Goal: Task Accomplishment & Management: Manage account settings

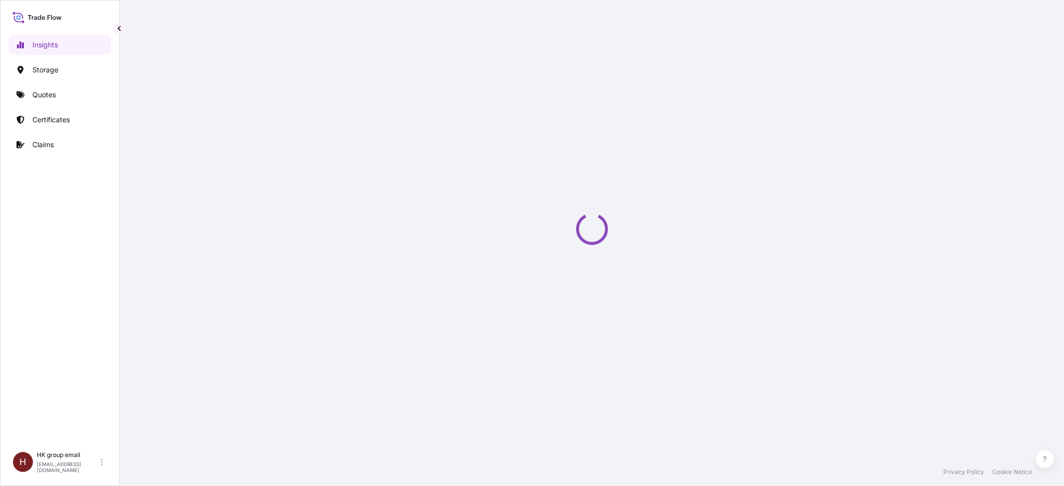
select select "2025"
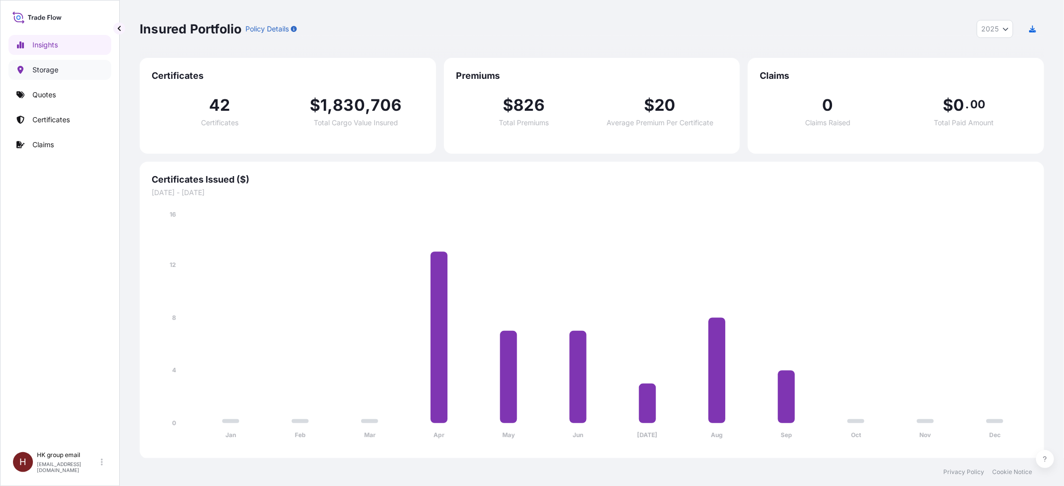
click at [40, 66] on p "Storage" at bounding box center [45, 70] width 26 height 10
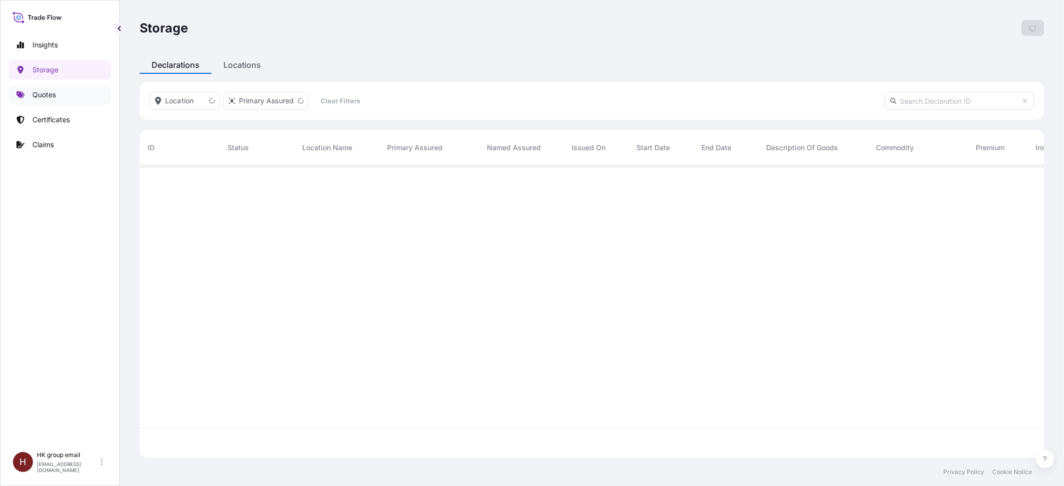
scroll to position [288, 894]
click at [45, 93] on p "Quotes" at bounding box center [43, 95] width 23 height 10
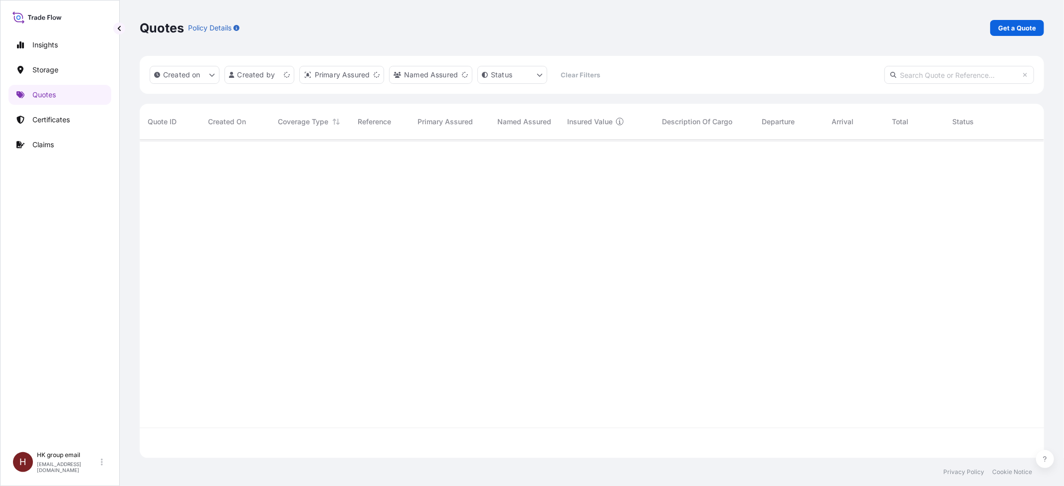
scroll to position [314, 894]
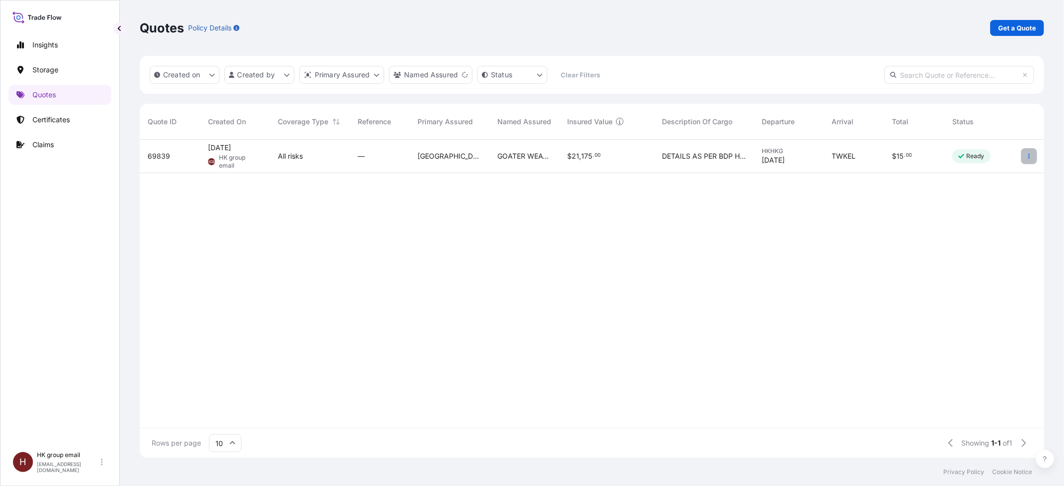
click at [1032, 158] on button "button" at bounding box center [1029, 156] width 16 height 16
click at [1001, 157] on link "Edit quote" at bounding box center [984, 158] width 78 height 16
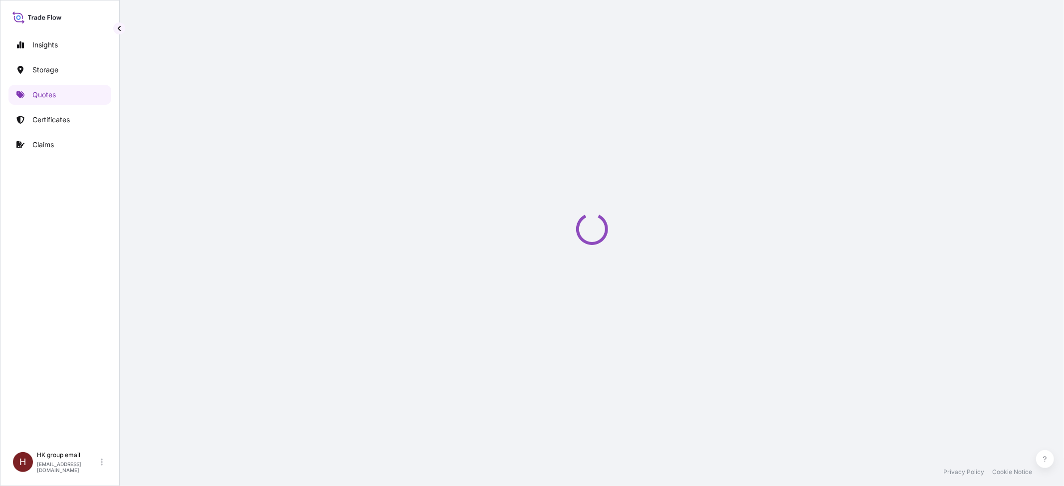
select select "Water"
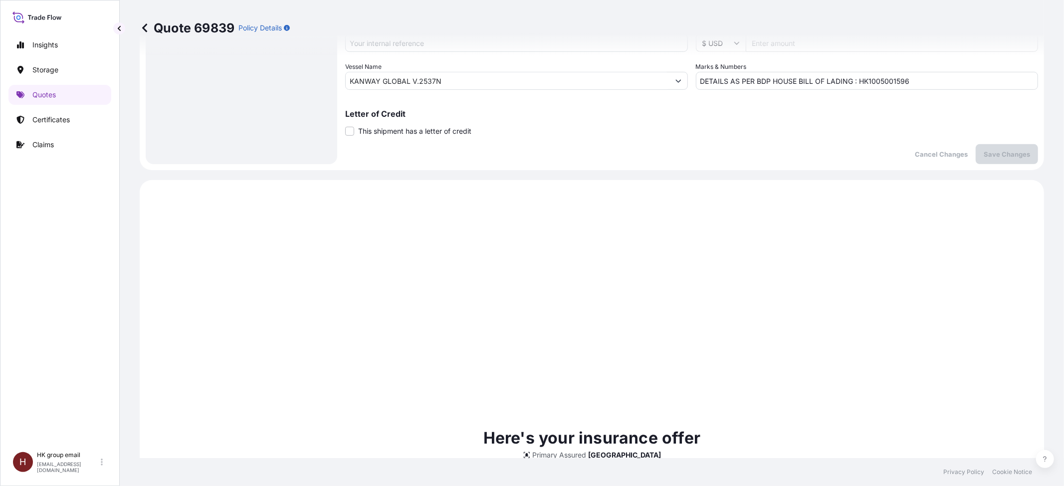
scroll to position [212, 0]
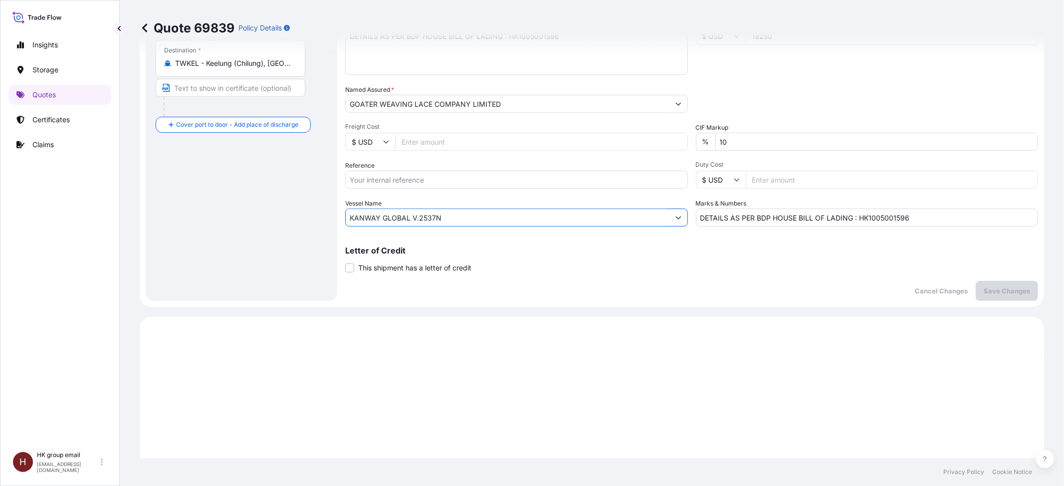
drag, startPoint x: 506, startPoint y: 222, endPoint x: 329, endPoint y: 214, distance: 176.7
click at [329, 214] on form "Route Details Cover door to port - Add loading place Place of loading Road / [G…" at bounding box center [592, 74] width 904 height 463
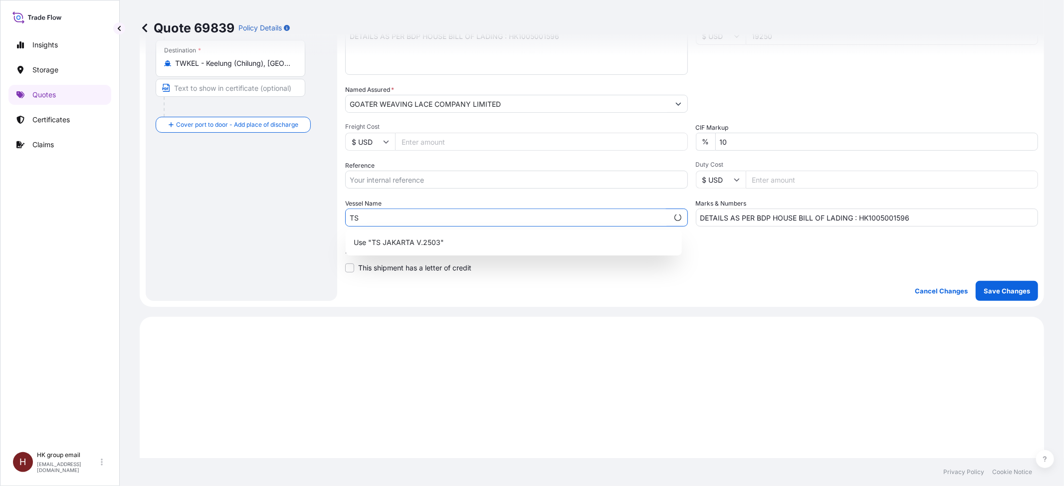
type input "T"
type input "TS JAKARTA V.25032N"
click at [435, 192] on div "Date of Departure * [DATE] Cargo Category * General Cargo/Hazardous Material De…" at bounding box center [691, 102] width 693 height 247
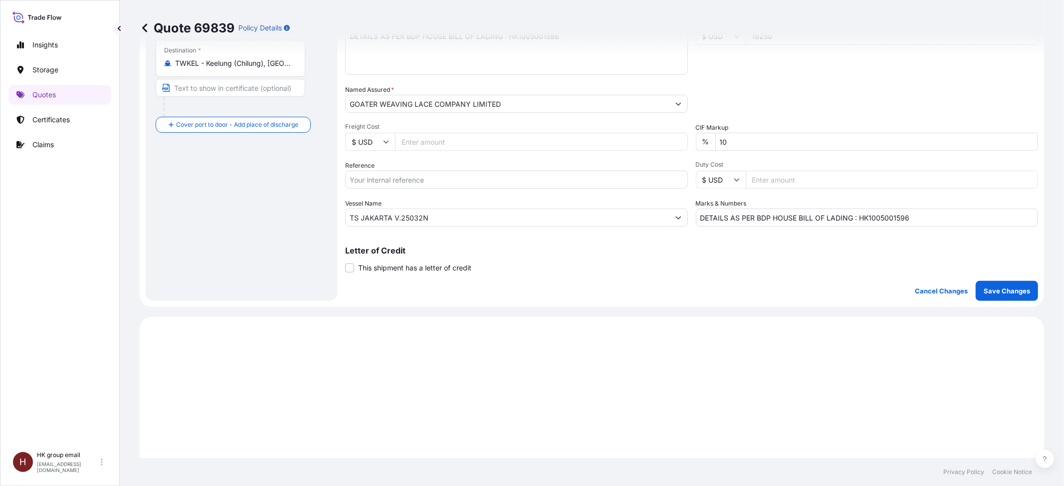
scroll to position [80, 0]
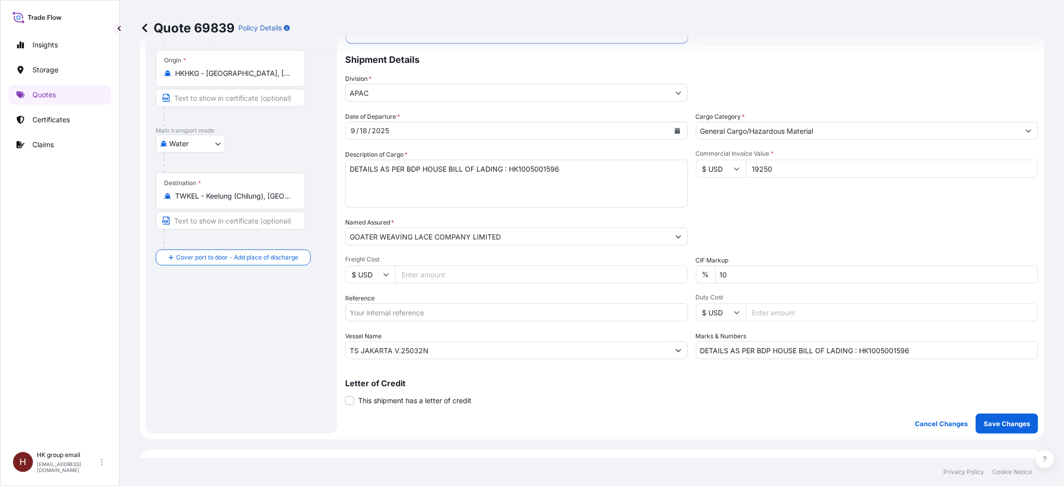
click at [674, 130] on icon "Calendar" at bounding box center [676, 131] width 5 height 6
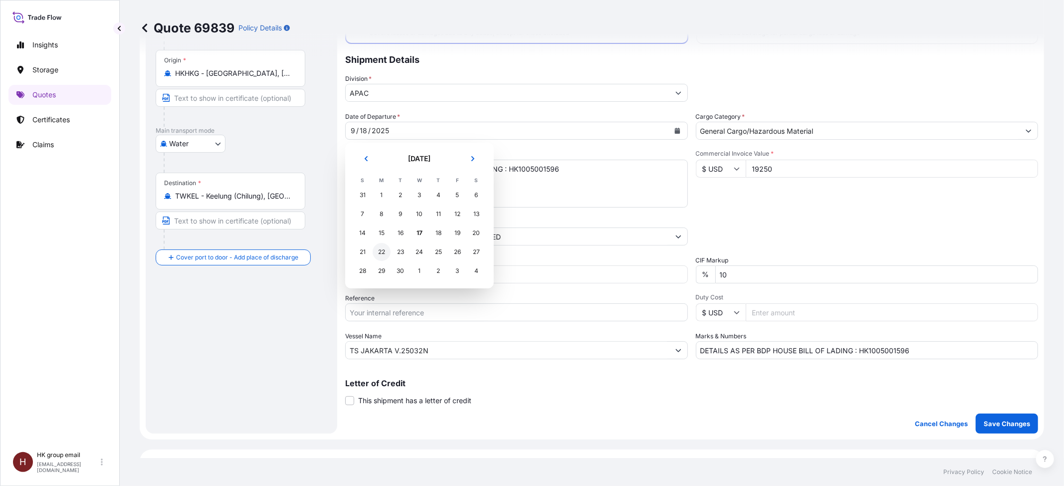
click at [384, 251] on div "22" at bounding box center [382, 252] width 18 height 18
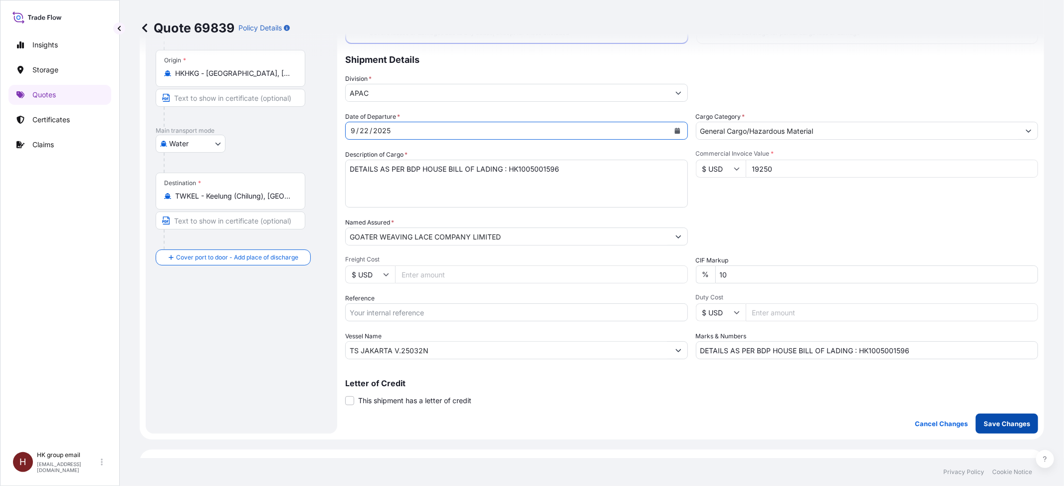
click at [1006, 419] on p "Save Changes" at bounding box center [1007, 423] width 46 height 10
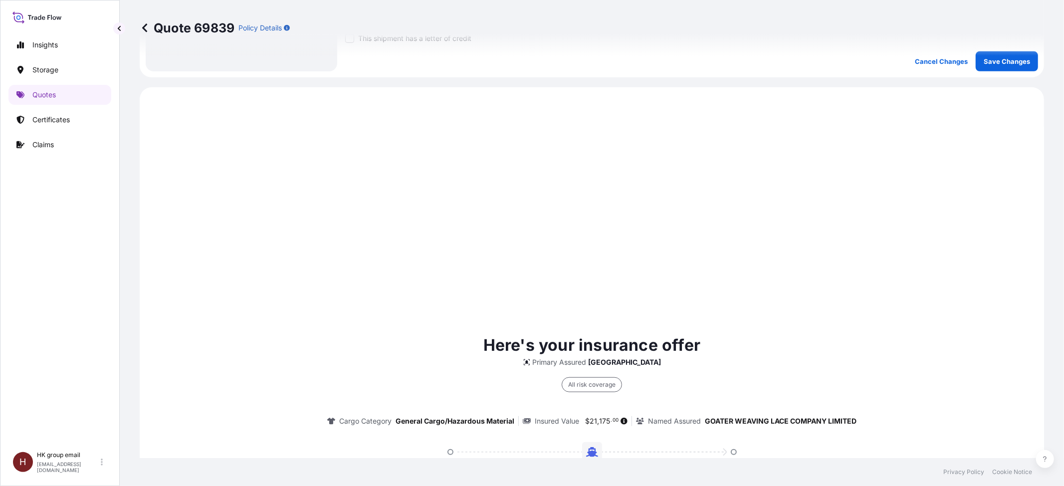
scroll to position [479, 0]
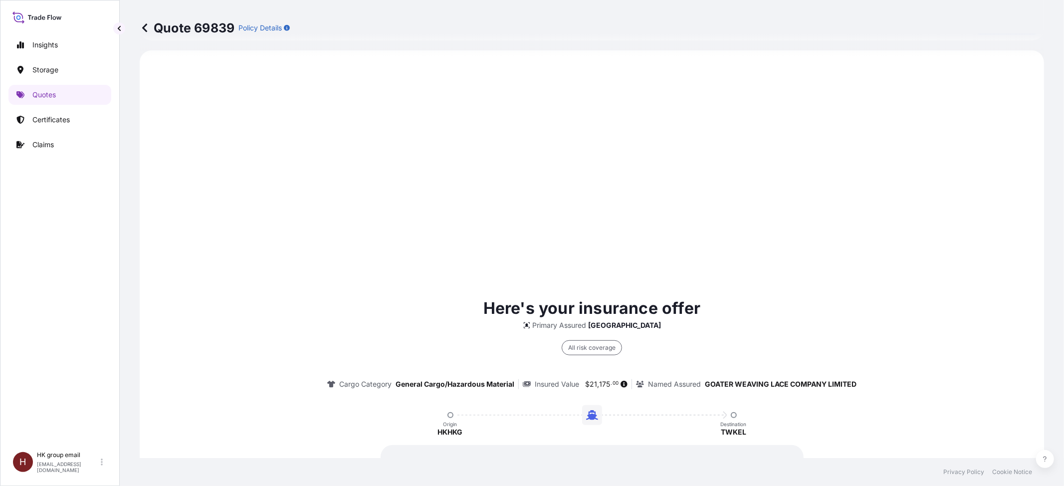
select select "Water"
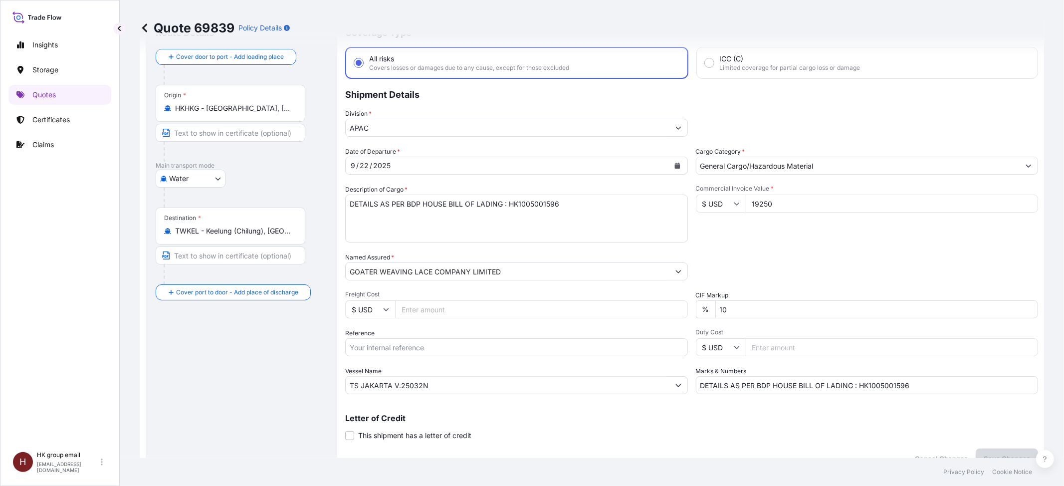
scroll to position [0, 0]
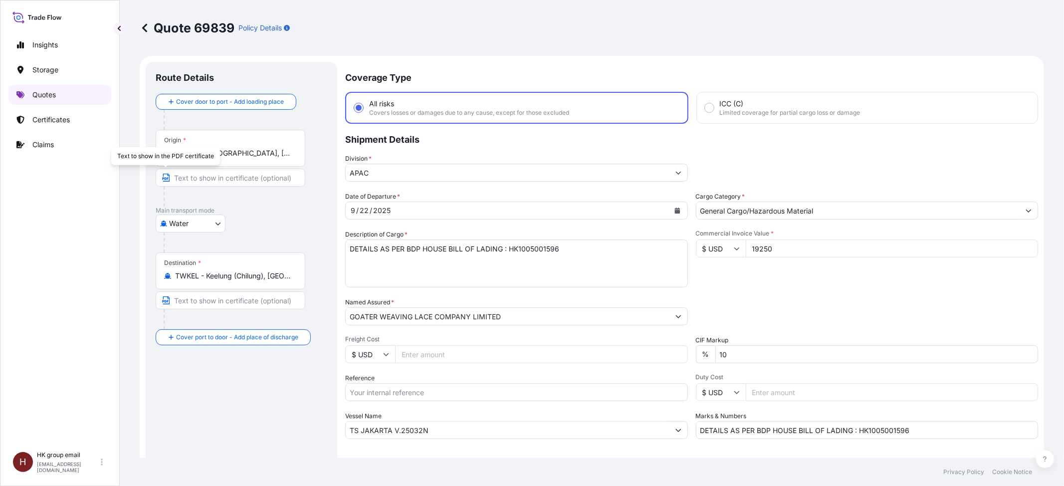
click at [64, 97] on link "Quotes" at bounding box center [59, 95] width 103 height 20
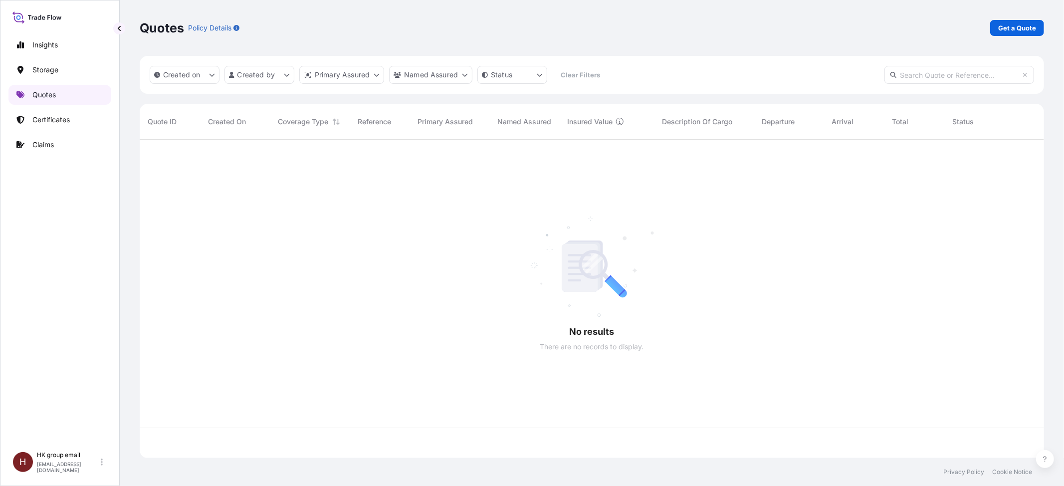
scroll to position [314, 894]
